Goal: Task Accomplishment & Management: Use online tool/utility

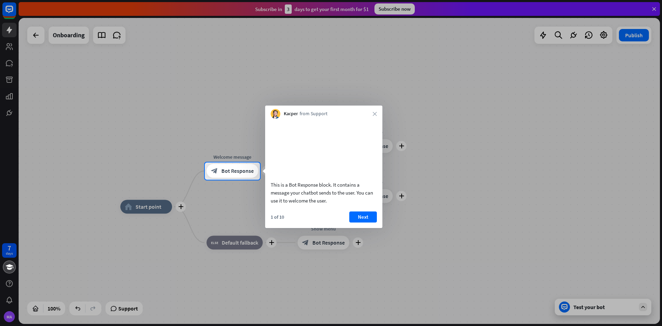
click at [221, 189] on div at bounding box center [331, 253] width 662 height 147
click at [118, 123] on div at bounding box center [331, 81] width 662 height 162
click at [248, 283] on div at bounding box center [331, 253] width 662 height 147
click at [359, 222] on button "Next" at bounding box center [363, 216] width 28 height 11
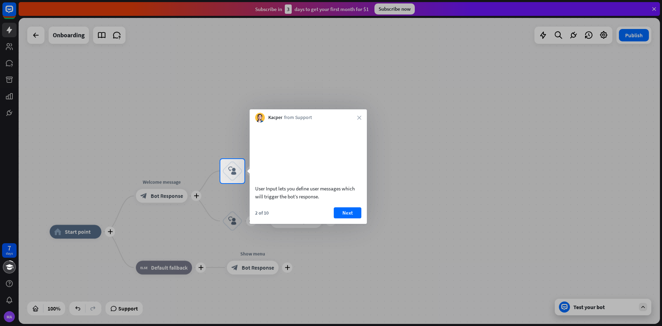
click at [360, 233] on div at bounding box center [331, 254] width 662 height 143
click at [354, 218] on button "Next" at bounding box center [348, 212] width 28 height 11
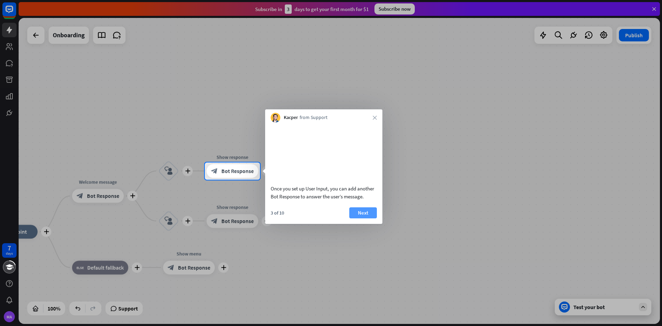
click at [362, 218] on button "Next" at bounding box center [363, 212] width 28 height 11
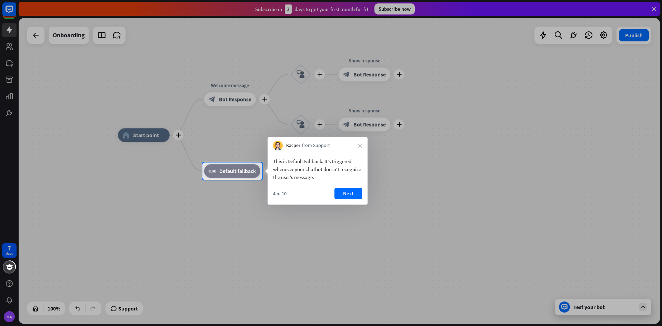
click at [342, 185] on div "This is Default Fallback. It’s triggered whenever your chatbot doesn't recogniz…" at bounding box center [318, 177] width 100 height 54
click at [341, 196] on button "Next" at bounding box center [349, 193] width 28 height 11
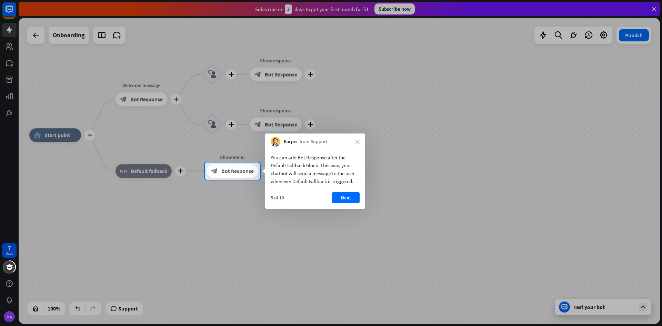
click at [337, 196] on button "Next" at bounding box center [346, 197] width 28 height 11
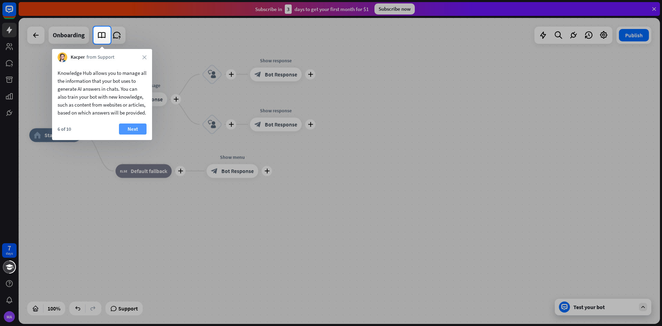
click at [132, 134] on button "Next" at bounding box center [133, 128] width 28 height 11
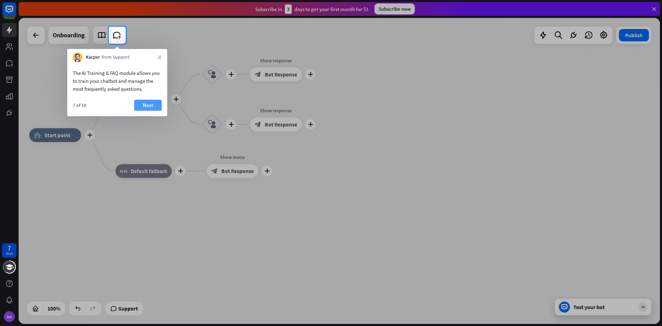
click at [141, 106] on button "Next" at bounding box center [148, 105] width 28 height 11
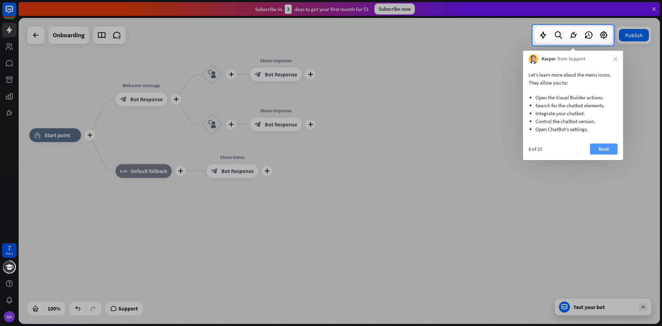
click at [606, 148] on button "Next" at bounding box center [604, 148] width 28 height 11
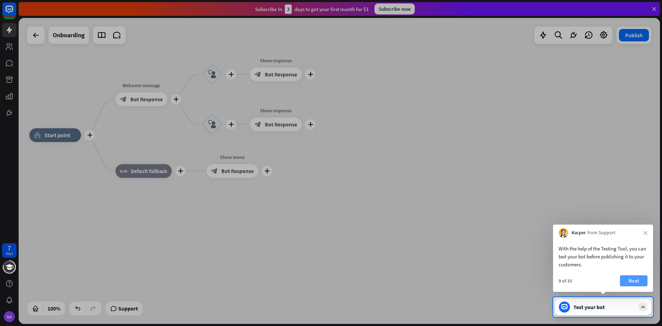
click at [641, 278] on button "Next" at bounding box center [634, 280] width 28 height 11
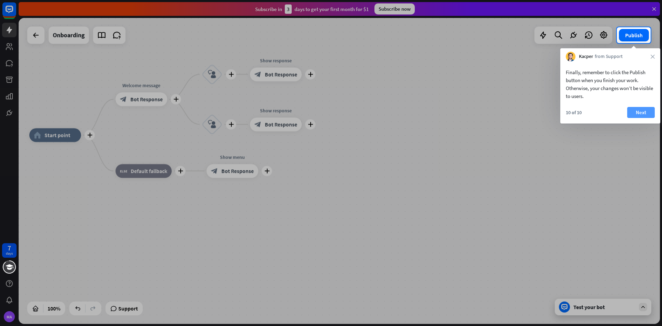
click at [644, 114] on button "Next" at bounding box center [641, 112] width 28 height 11
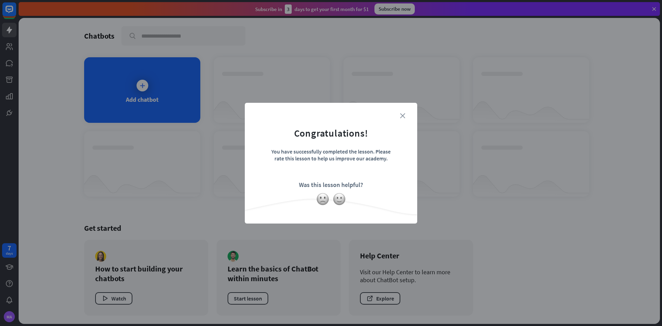
click at [401, 116] on icon "close" at bounding box center [402, 115] width 5 height 5
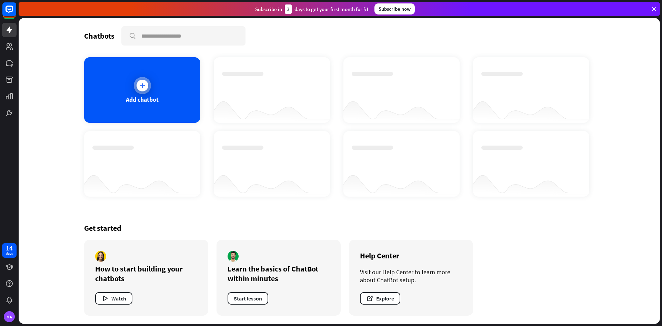
click at [116, 101] on div "Add chatbot" at bounding box center [142, 90] width 116 height 66
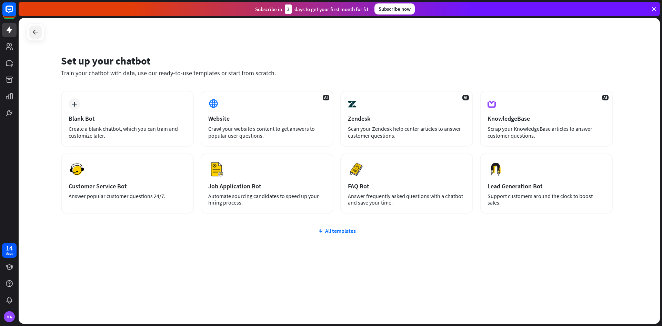
click at [37, 36] on icon at bounding box center [35, 32] width 8 height 8
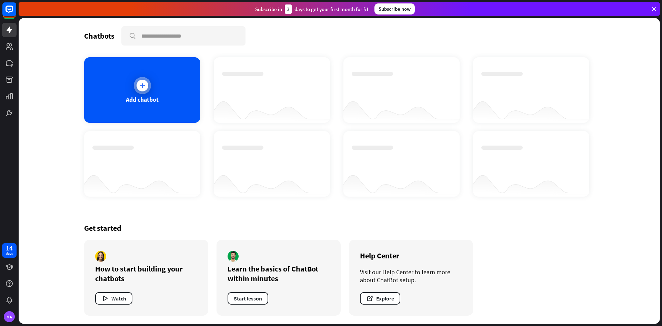
click at [128, 96] on div "Add chatbot" at bounding box center [142, 100] width 33 height 8
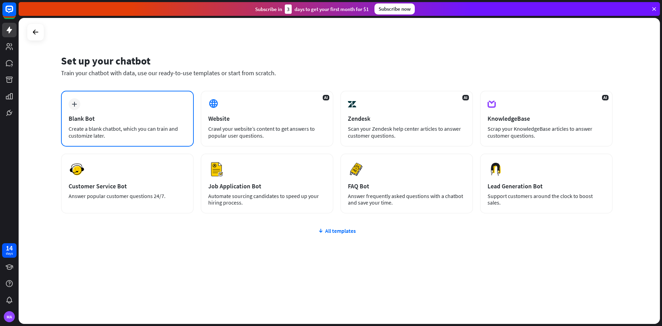
click at [119, 126] on div "Create a blank chatbot, which you can train and customize later." at bounding box center [128, 132] width 118 height 14
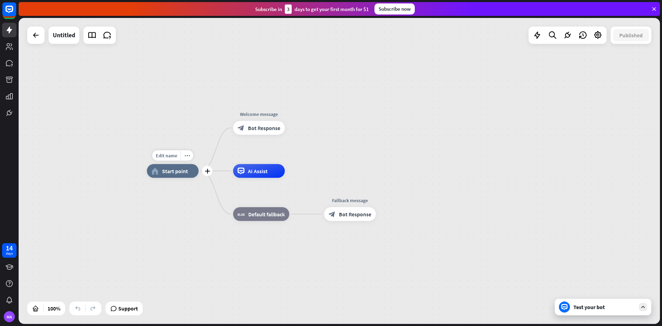
click at [180, 177] on div "home_2 Start point" at bounding box center [173, 171] width 52 height 14
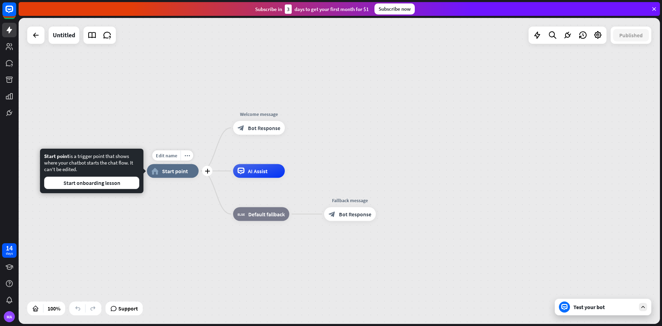
click at [167, 194] on div "Edit name more_horiz plus home_2 Start point Welcome message block_bot_response…" at bounding box center [467, 324] width 641 height 306
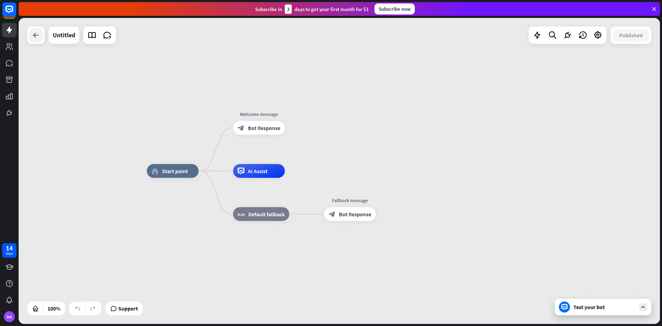
click at [38, 40] on div at bounding box center [36, 35] width 14 height 14
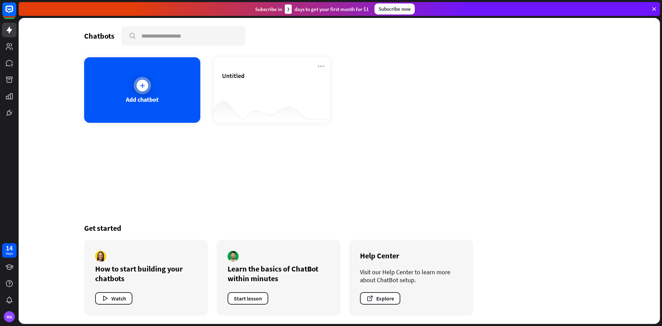
click at [146, 100] on div "Add chatbot" at bounding box center [142, 100] width 33 height 8
